Goal: Transaction & Acquisition: Purchase product/service

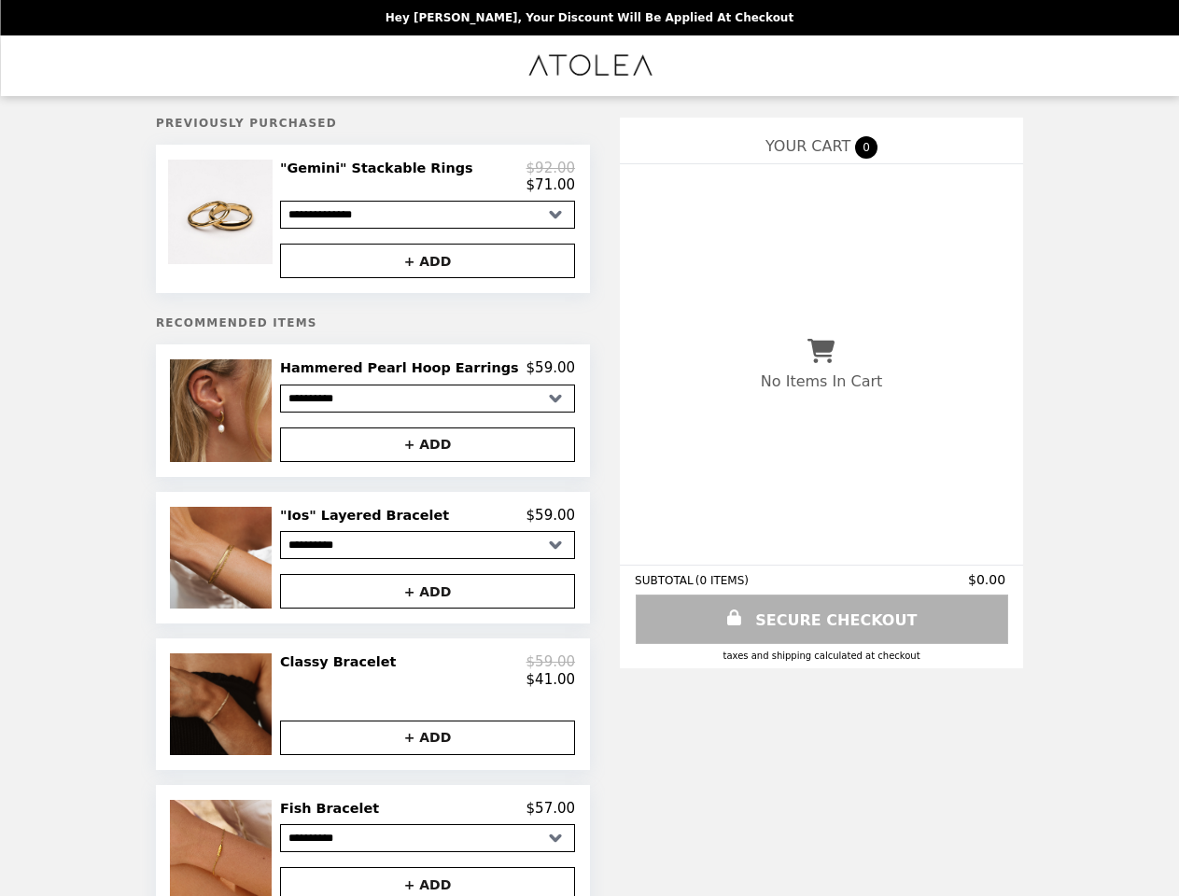
click at [251, 222] on img at bounding box center [222, 212] width 109 height 105
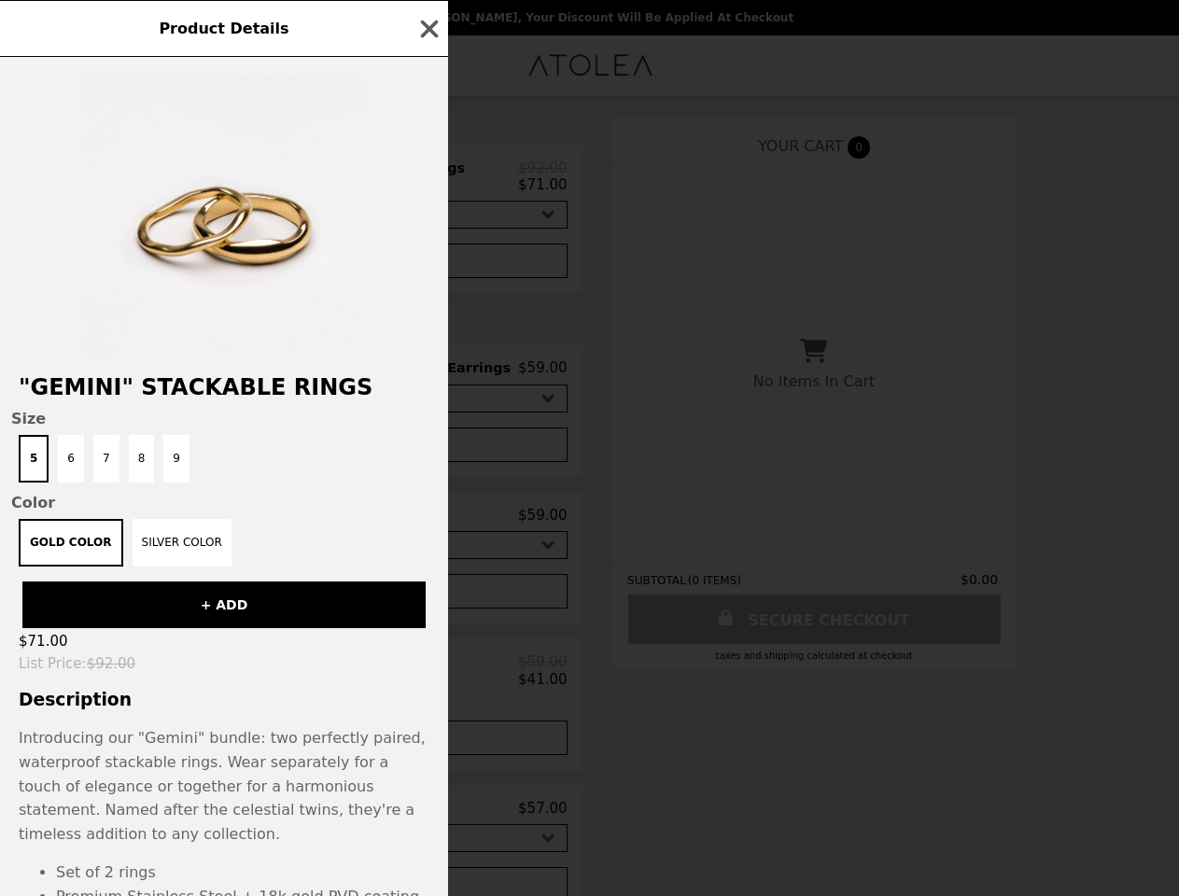
click at [427, 180] on div "Product Details "Gemini" Stackable Rings Size 5 6 7 8 9 Color Gold color Silver…" at bounding box center [589, 448] width 1179 height 896
click at [427, 266] on div at bounding box center [224, 206] width 448 height 299
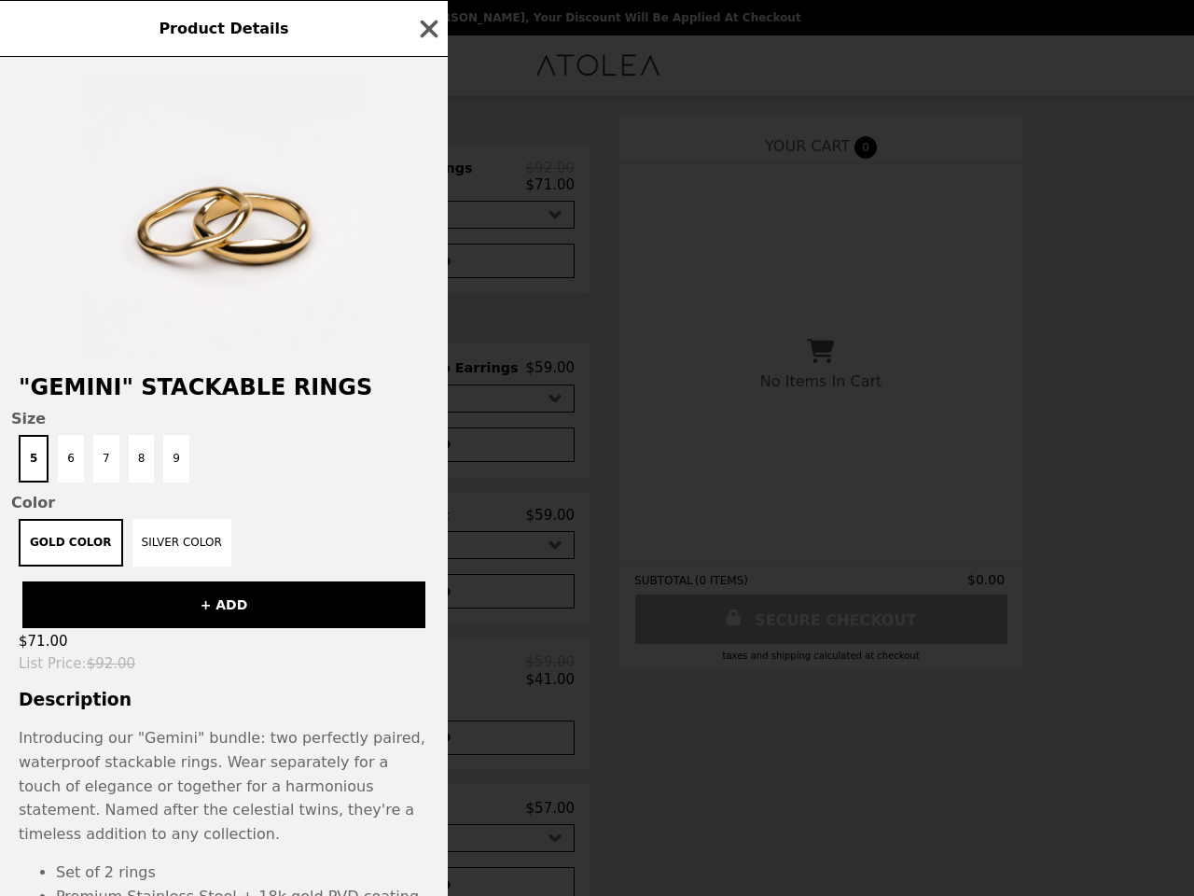
click at [251, 418] on span "Size" at bounding box center [224, 419] width 426 height 18
click at [427, 376] on div "Product Details "Gemini" Stackable Rings Size 5 6 7 8 9 Color Gold color Silver…" at bounding box center [597, 448] width 1194 height 896
click at [427, 453] on div "Product Details "Gemini" Stackable Rings Size 5 6 7 8 9 Color Gold color Silver…" at bounding box center [597, 448] width 1194 height 896
click at [251, 566] on div "Gold color Silver color" at bounding box center [224, 543] width 426 height 48
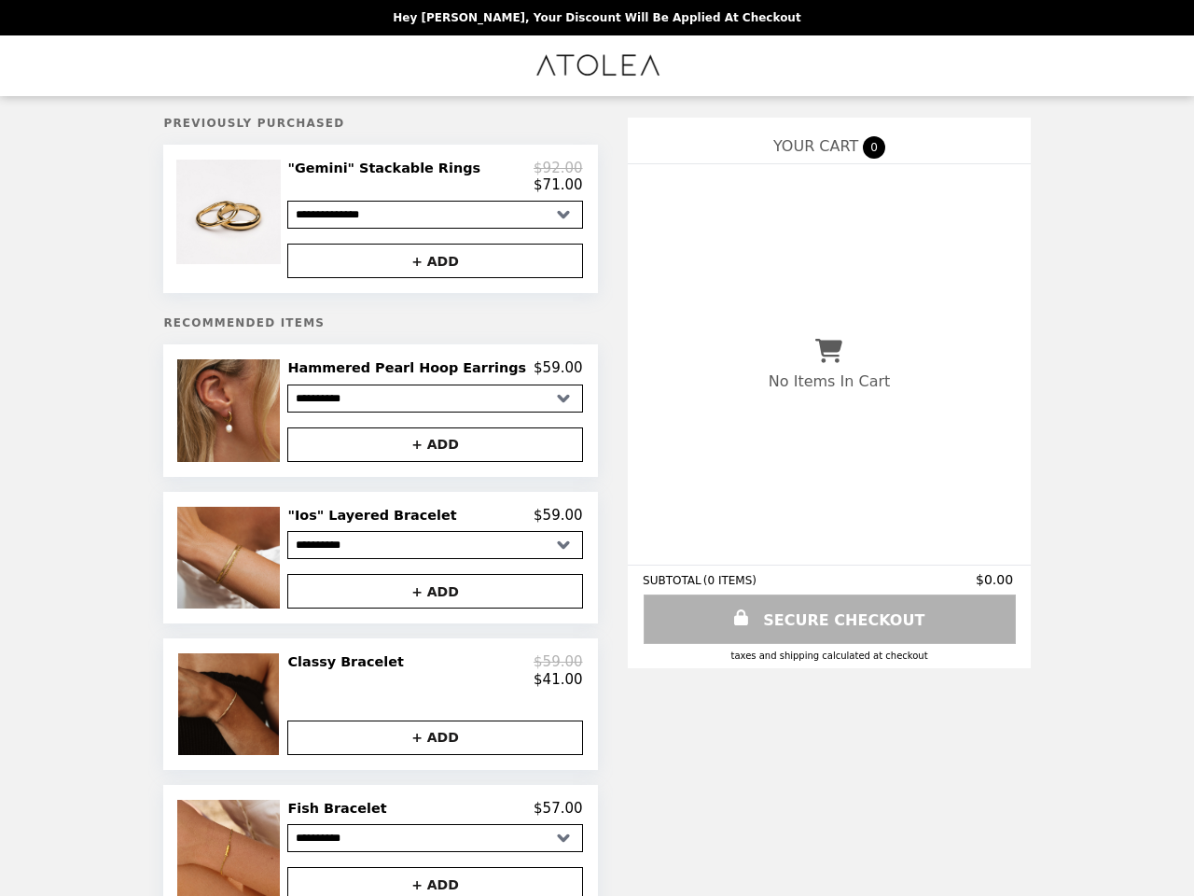
click at [427, 523] on h2 ""Ios" Layered Bracelet" at bounding box center [375, 515] width 176 height 17
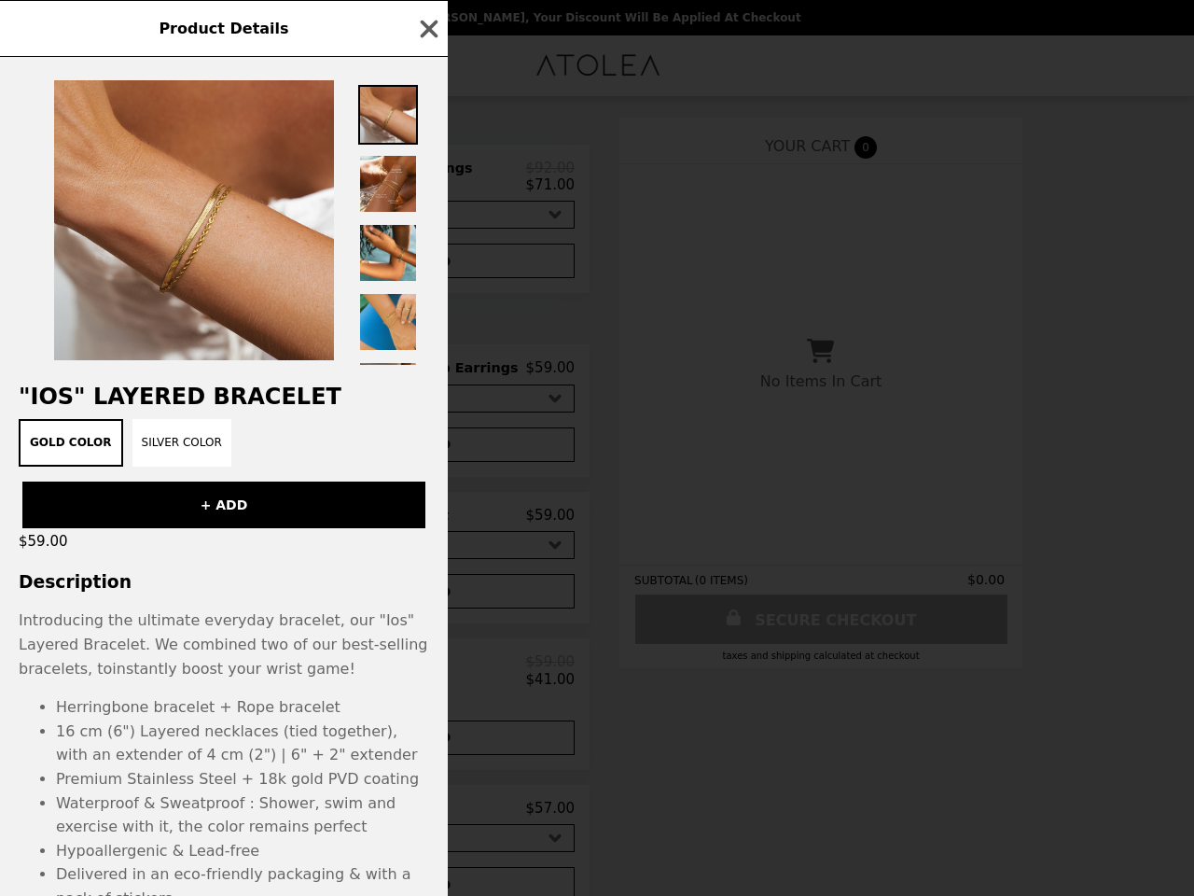
click at [427, 601] on div "Product Details "Ios" Layered Bracelet Gold Color Silver Color + ADD $59.00 Des…" at bounding box center [597, 448] width 1194 height 896
click at [251, 717] on li "Herringbone bracelet + Rope bracelet" at bounding box center [242, 707] width 373 height 24
